Goal: Information Seeking & Learning: Check status

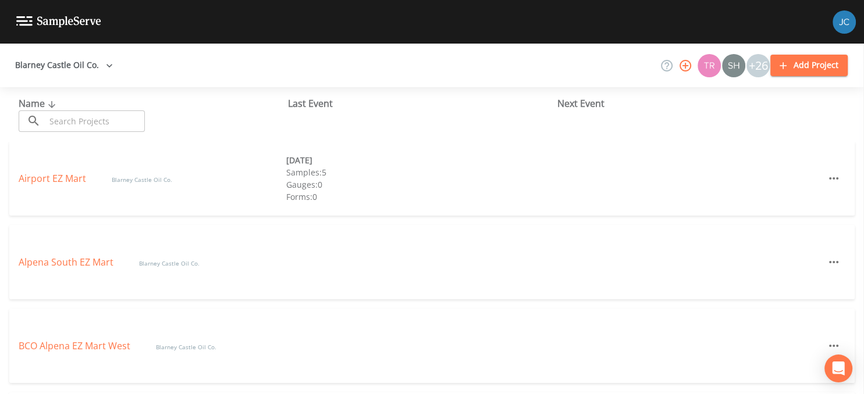
click at [419, 194] on div "Forms: 0" at bounding box center [420, 197] width 268 height 12
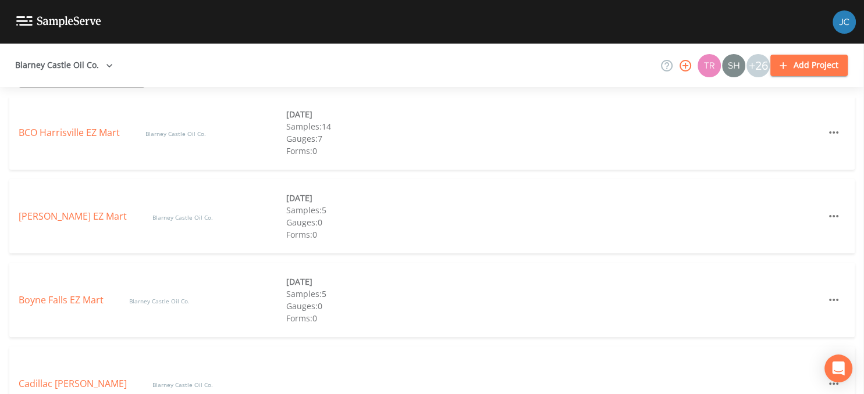
scroll to position [301, 0]
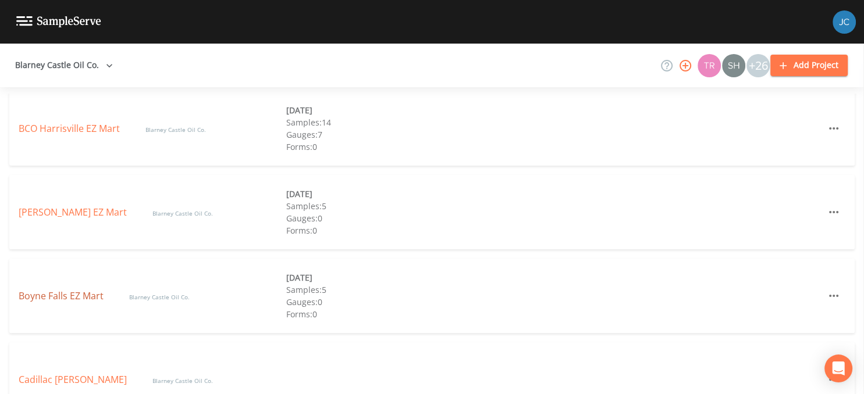
click at [74, 295] on link "Boyne Falls EZ Mart" at bounding box center [62, 296] width 87 height 13
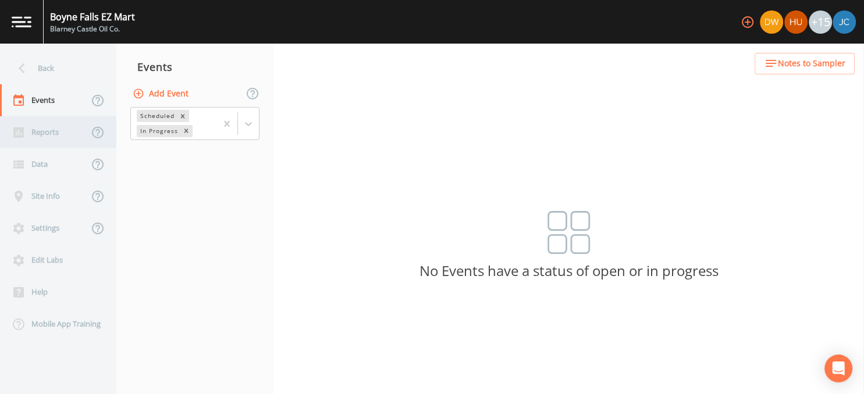
click at [47, 132] on div "Reports" at bounding box center [44, 132] width 88 height 32
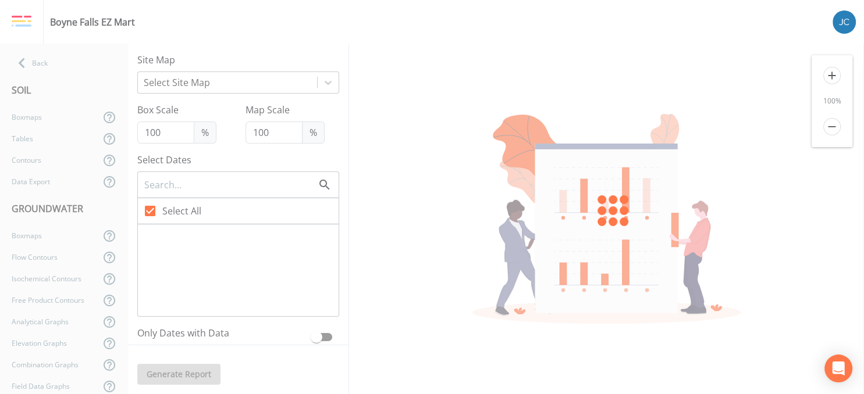
type input "60"
checkbox input "false"
checkbox input "true"
checkbox input "false"
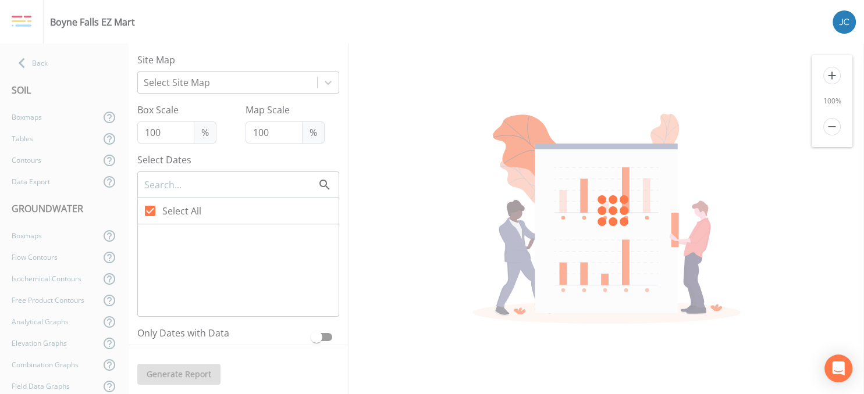
checkbox input "false"
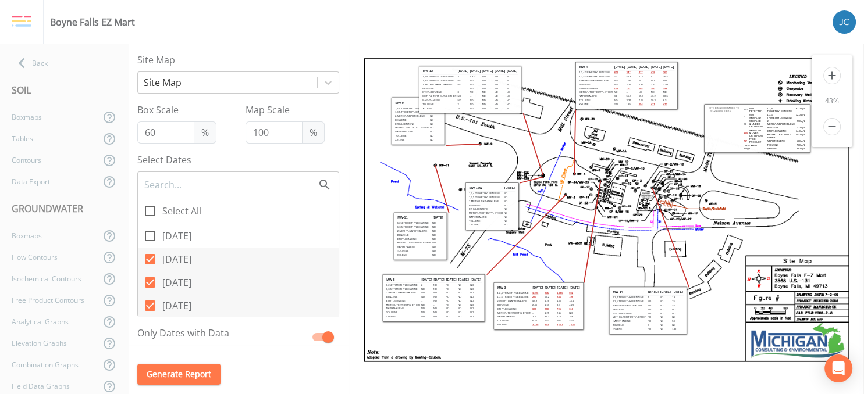
click at [829, 75] on icon "add" at bounding box center [831, 75] width 17 height 17
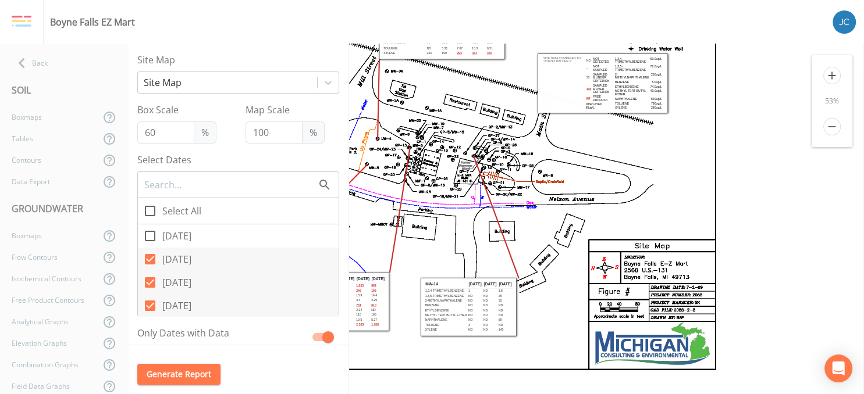
drag, startPoint x: 753, startPoint y: 204, endPoint x: 504, endPoint y: 138, distance: 256.8
click at [504, 138] on icon at bounding box center [417, 183] width 633 height 410
click at [833, 74] on icon "add" at bounding box center [831, 75] width 17 height 17
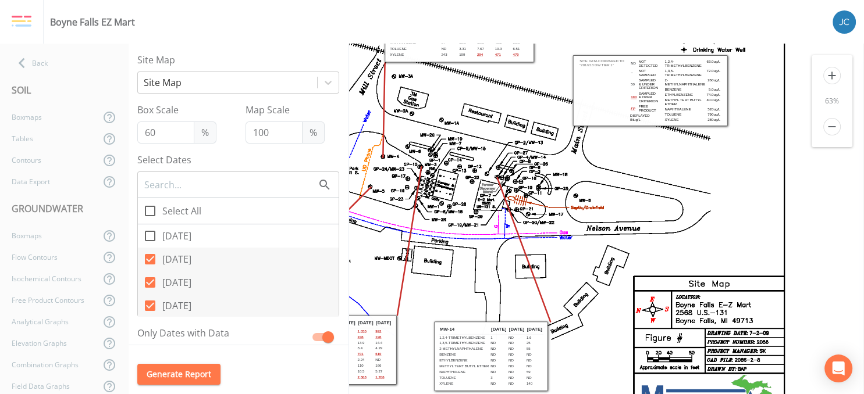
click at [833, 74] on icon "add" at bounding box center [831, 75] width 17 height 17
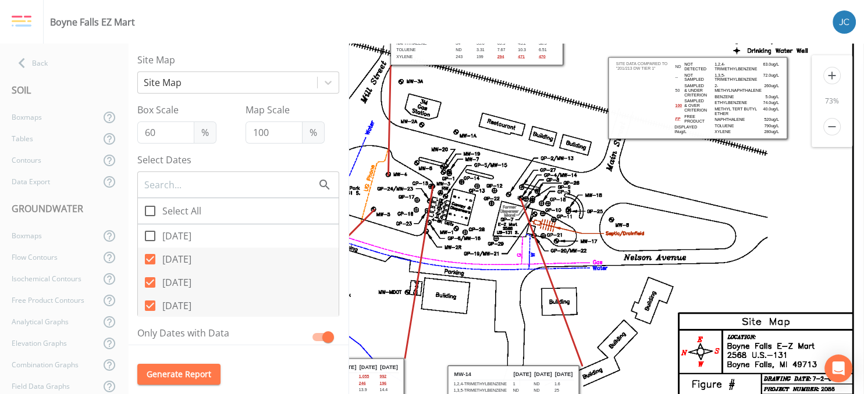
click at [833, 74] on icon "add" at bounding box center [831, 75] width 17 height 17
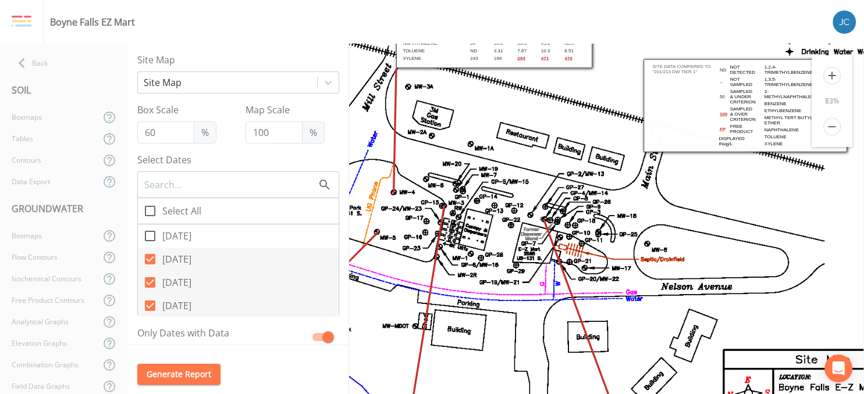
click at [833, 74] on icon "add" at bounding box center [831, 75] width 17 height 17
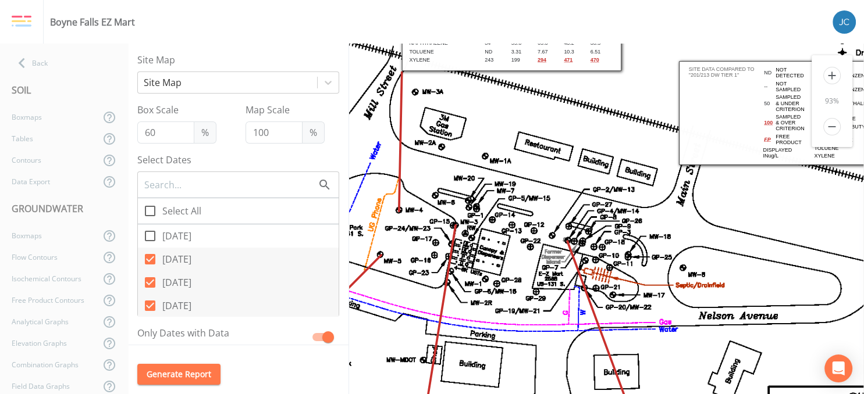
click at [833, 74] on icon "add" at bounding box center [831, 75] width 17 height 17
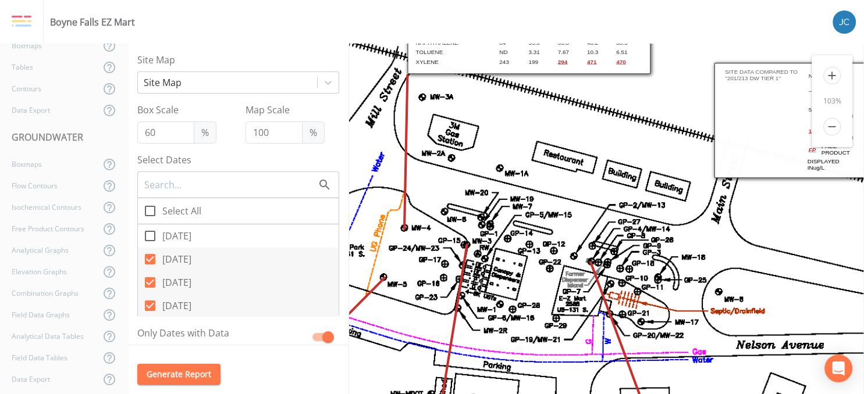
scroll to position [85, 0]
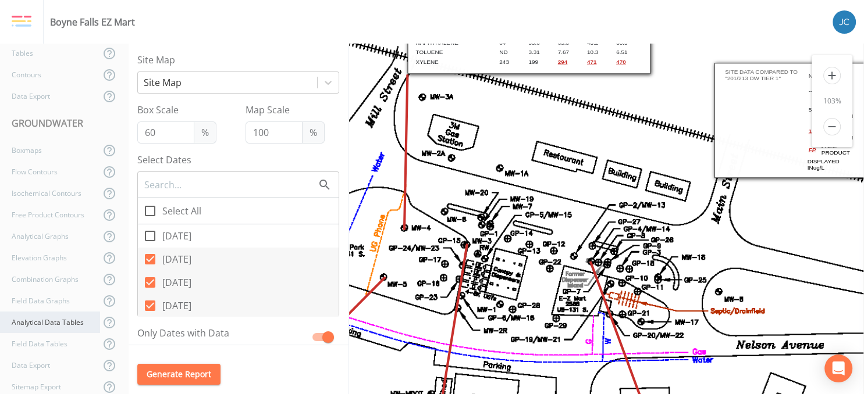
click at [66, 322] on div "Analytical Data Tables" at bounding box center [50, 323] width 100 height 22
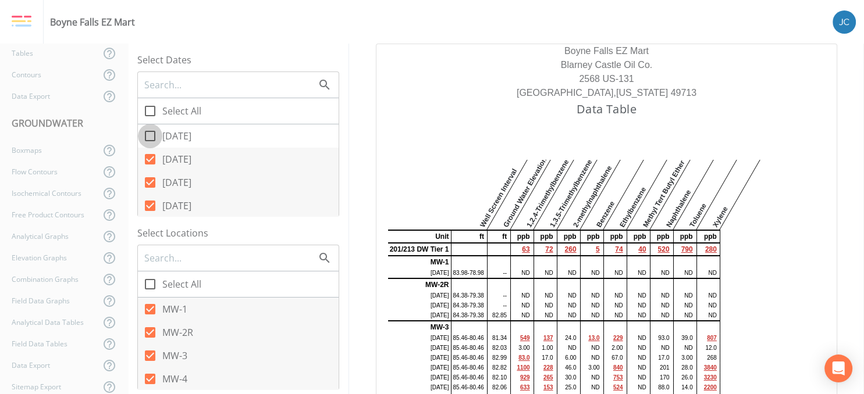
click at [148, 134] on input "[DATE]" at bounding box center [144, 130] width 12 height 12
checkbox input "true"
click at [531, 305] on td at bounding box center [531, 306] width 3 height 10
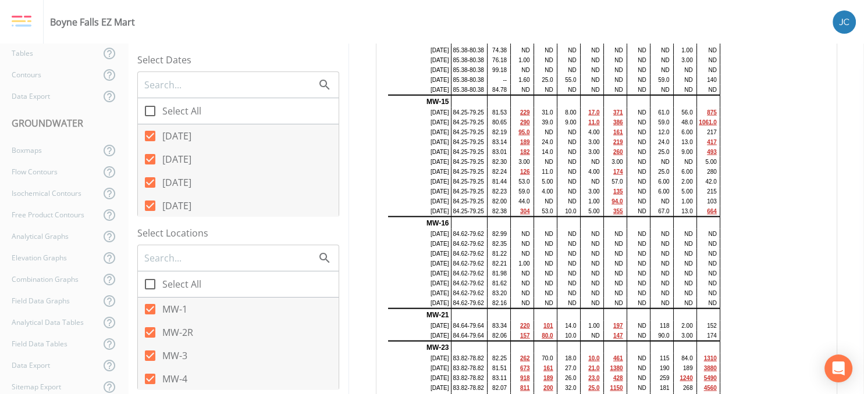
scroll to position [2487, 0]
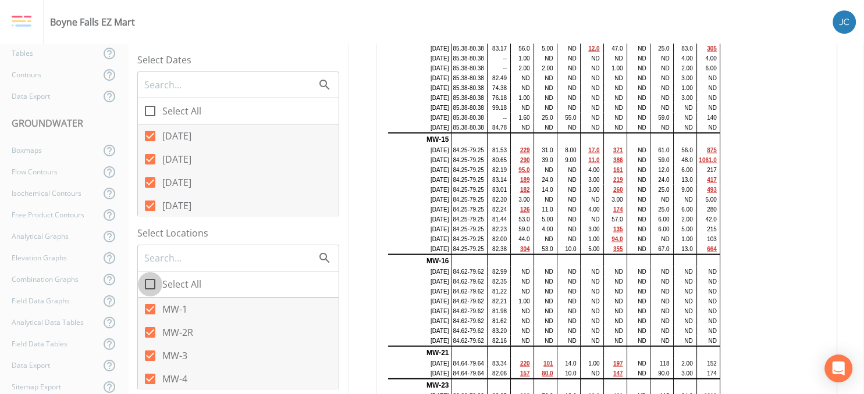
click at [151, 280] on icon at bounding box center [150, 284] width 10 height 10
click at [149, 280] on input "Select All" at bounding box center [144, 278] width 12 height 12
checkbox input "true"
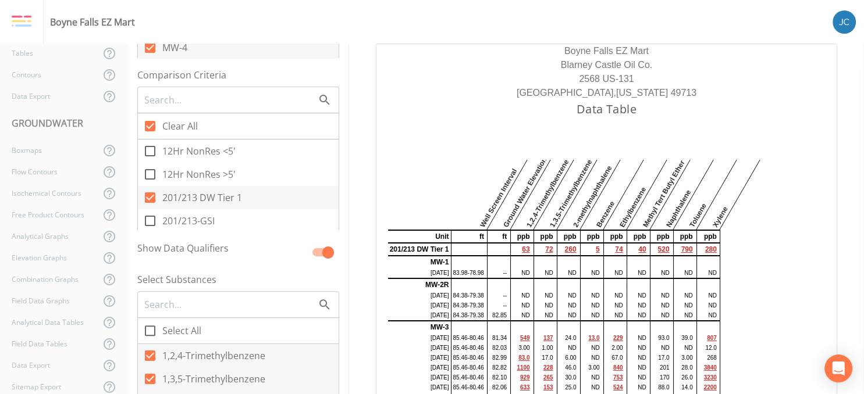
scroll to position [377, 0]
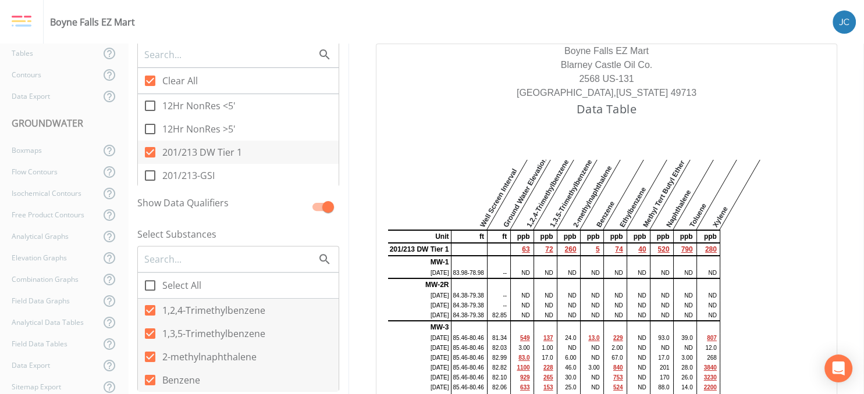
click at [453, 263] on td at bounding box center [469, 262] width 36 height 12
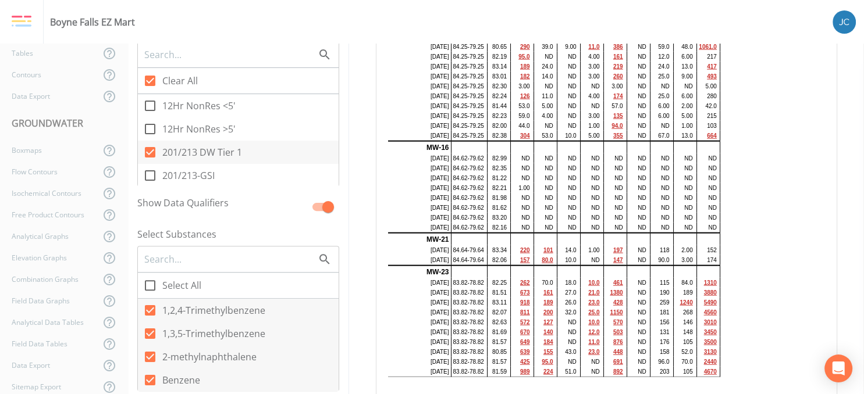
scroll to position [2563, 0]
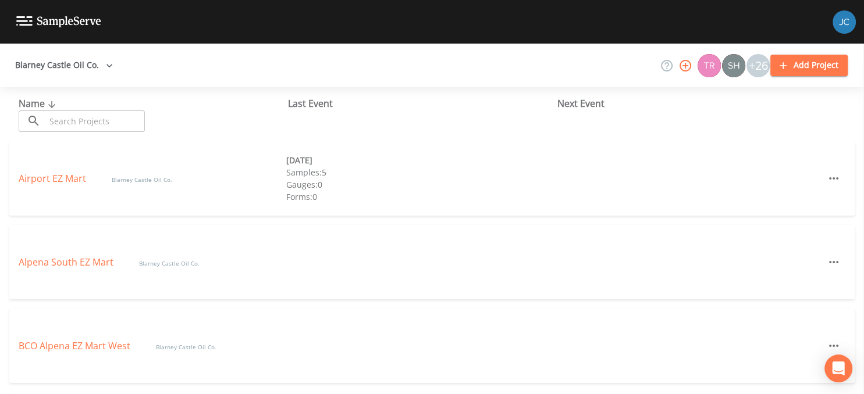
click at [604, 276] on div "Alpena South EZ Mart Blarney Castle Oil Co." at bounding box center [431, 262] width 845 height 74
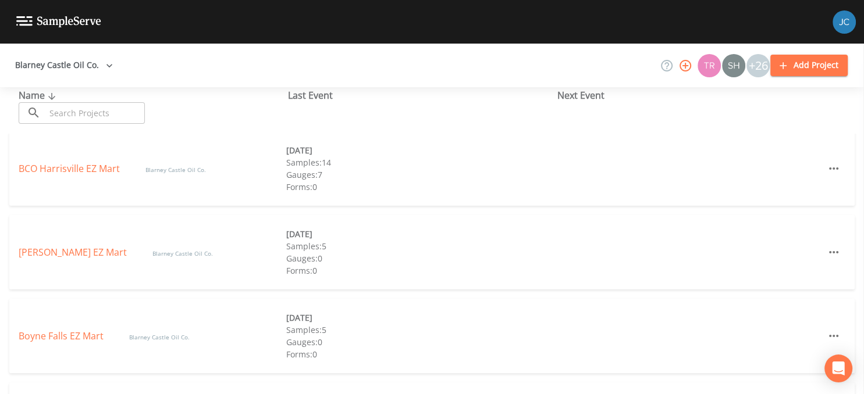
scroll to position [263, 0]
click at [75, 336] on link "Boyne Falls EZ Mart" at bounding box center [62, 333] width 87 height 13
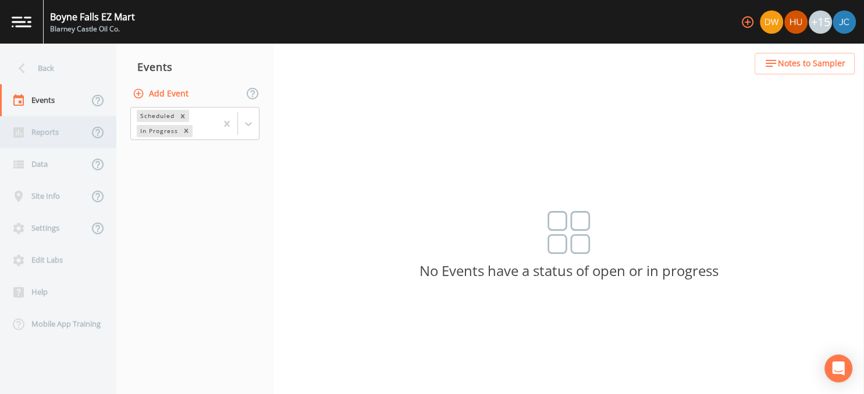
click at [51, 135] on div "Reports" at bounding box center [44, 132] width 88 height 32
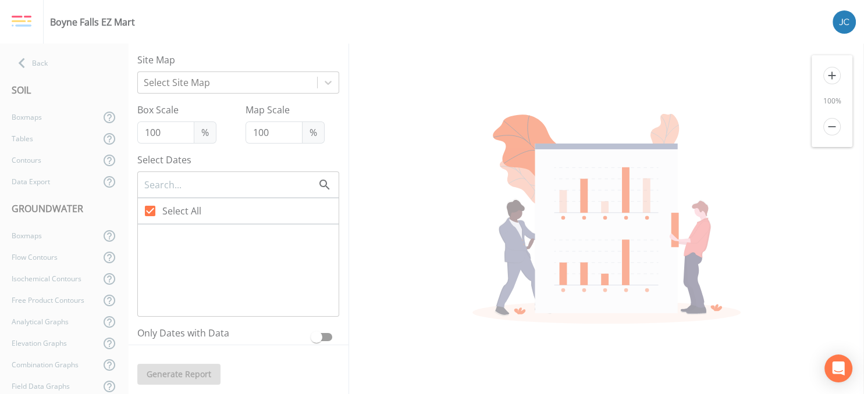
type input "60"
checkbox input "false"
checkbox input "true"
checkbox input "false"
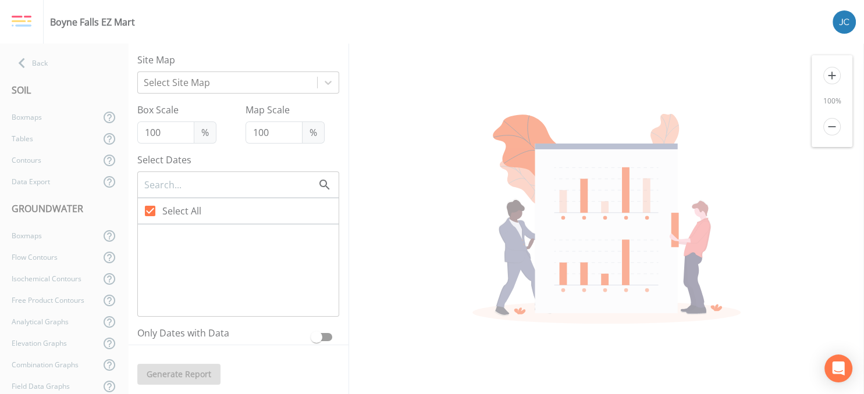
checkbox input "false"
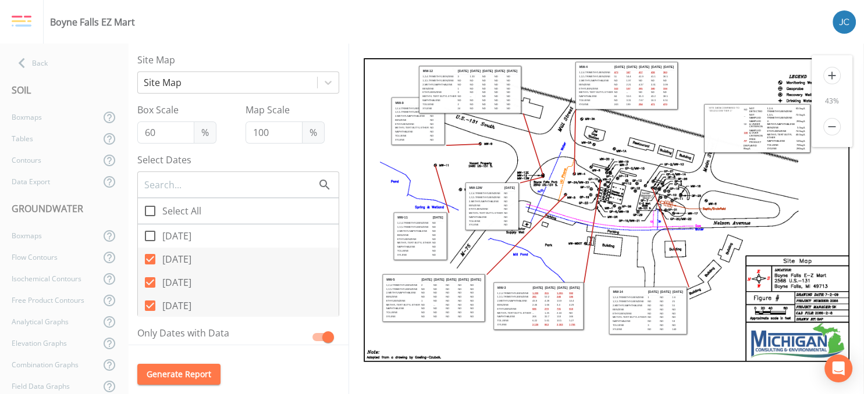
click at [834, 73] on icon "add" at bounding box center [831, 75] width 17 height 17
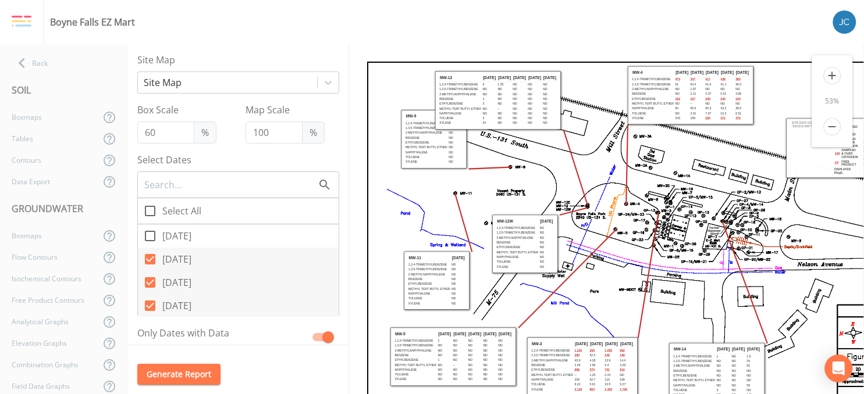
click at [834, 73] on icon "add" at bounding box center [831, 75] width 17 height 17
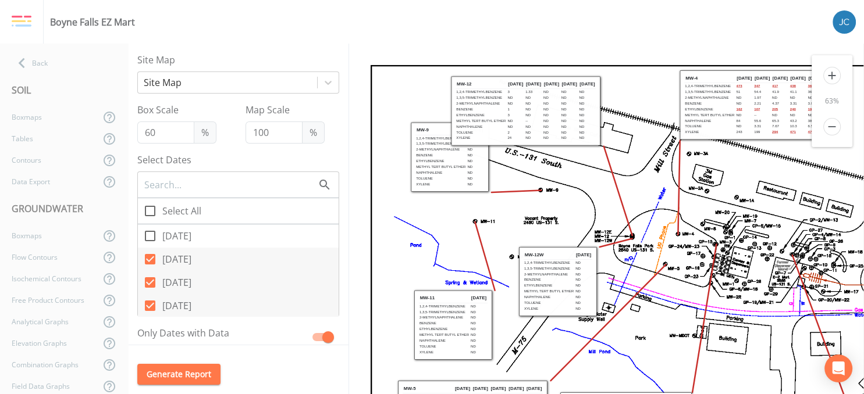
click at [834, 73] on icon "add" at bounding box center [831, 75] width 17 height 17
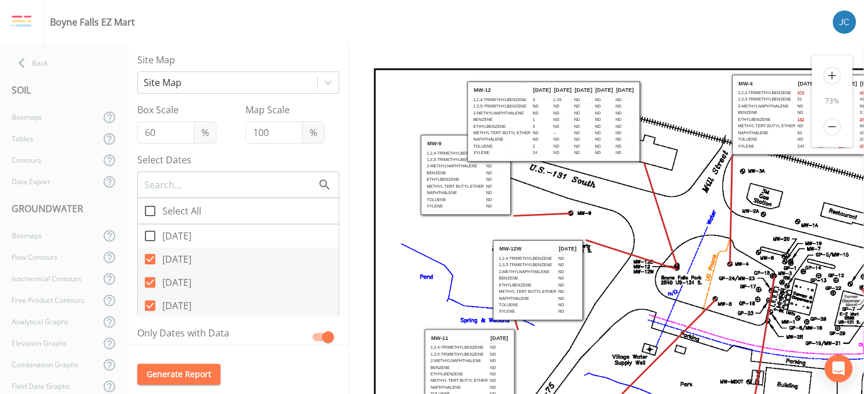
drag, startPoint x: 626, startPoint y: 287, endPoint x: 571, endPoint y: 246, distance: 68.5
click at [571, 246] on th "[DATE]" at bounding box center [567, 250] width 20 height 12
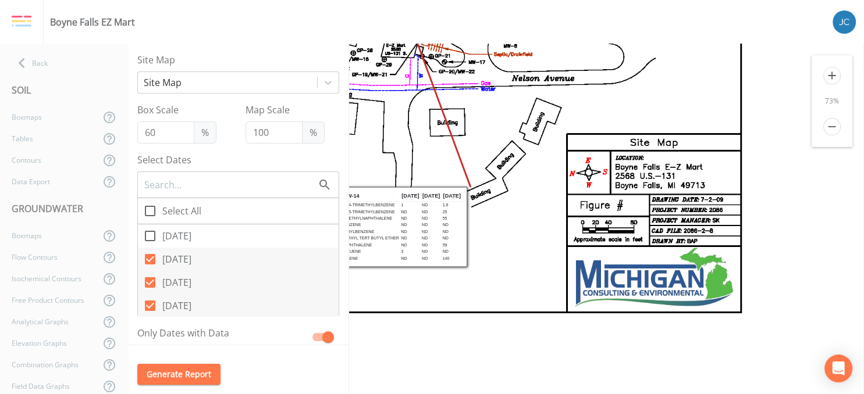
drag, startPoint x: 469, startPoint y: 264, endPoint x: 16, endPoint y: -5, distance: 526.8
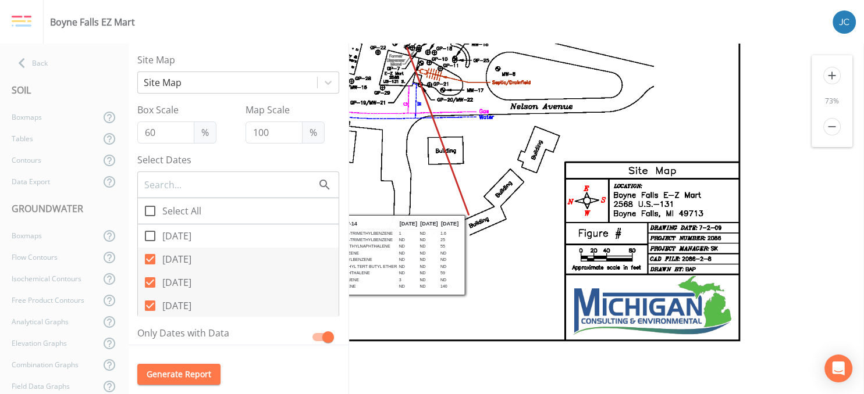
drag, startPoint x: 409, startPoint y: 84, endPoint x: 407, endPoint y: 112, distance: 28.6
click at [407, 112] on icon at bounding box center [329, 85] width 871 height 564
